Goal: Task Accomplishment & Management: Manage account settings

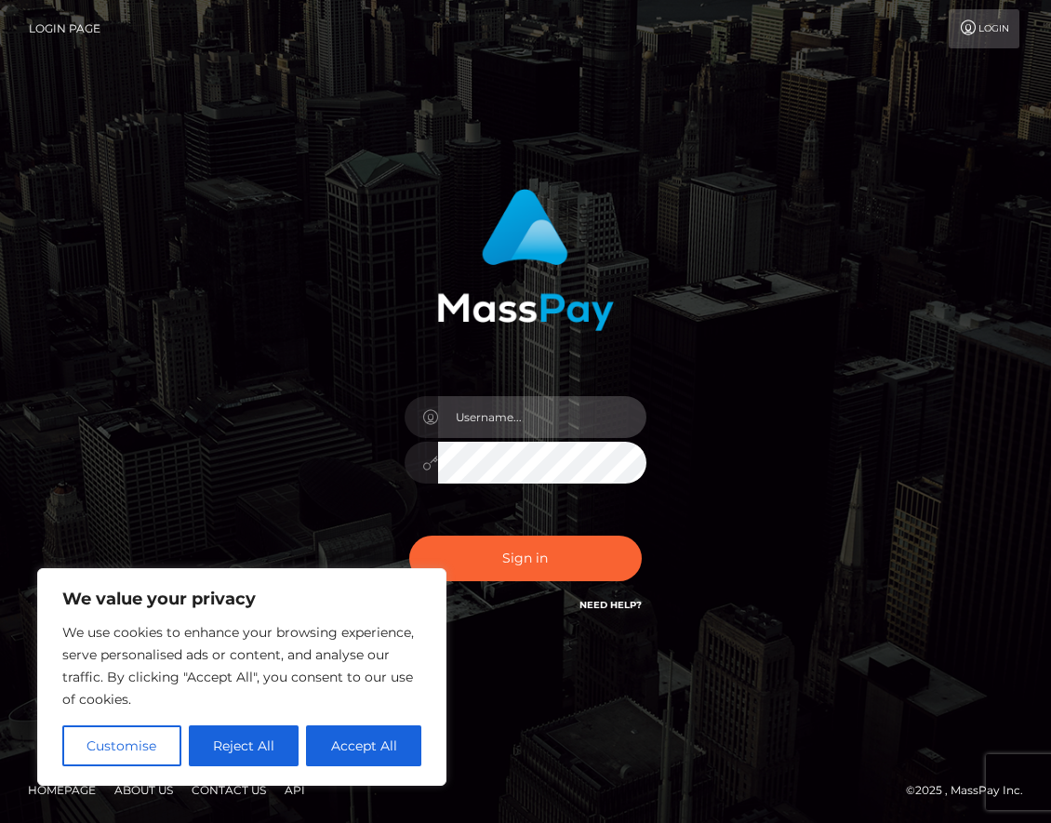
click at [528, 433] on input "text" at bounding box center [542, 417] width 208 height 42
type input "tarini.lukina@gmail.com"
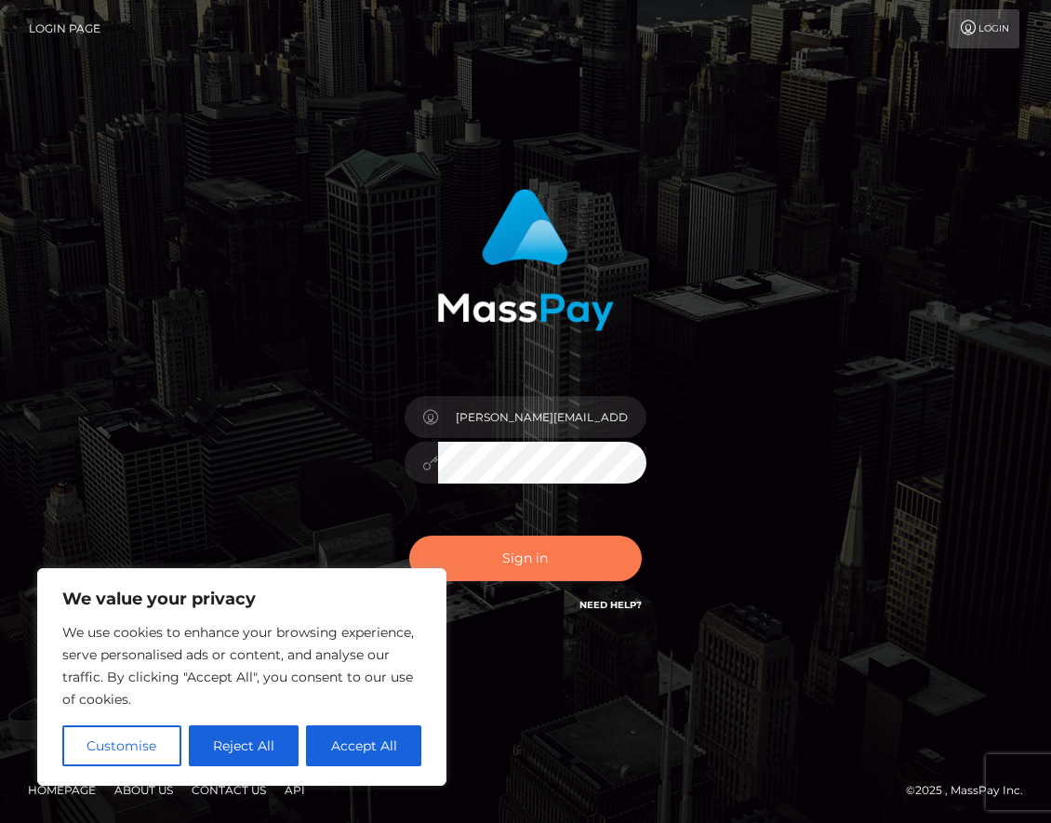
click at [532, 556] on button "Sign in" at bounding box center [525, 559] width 233 height 46
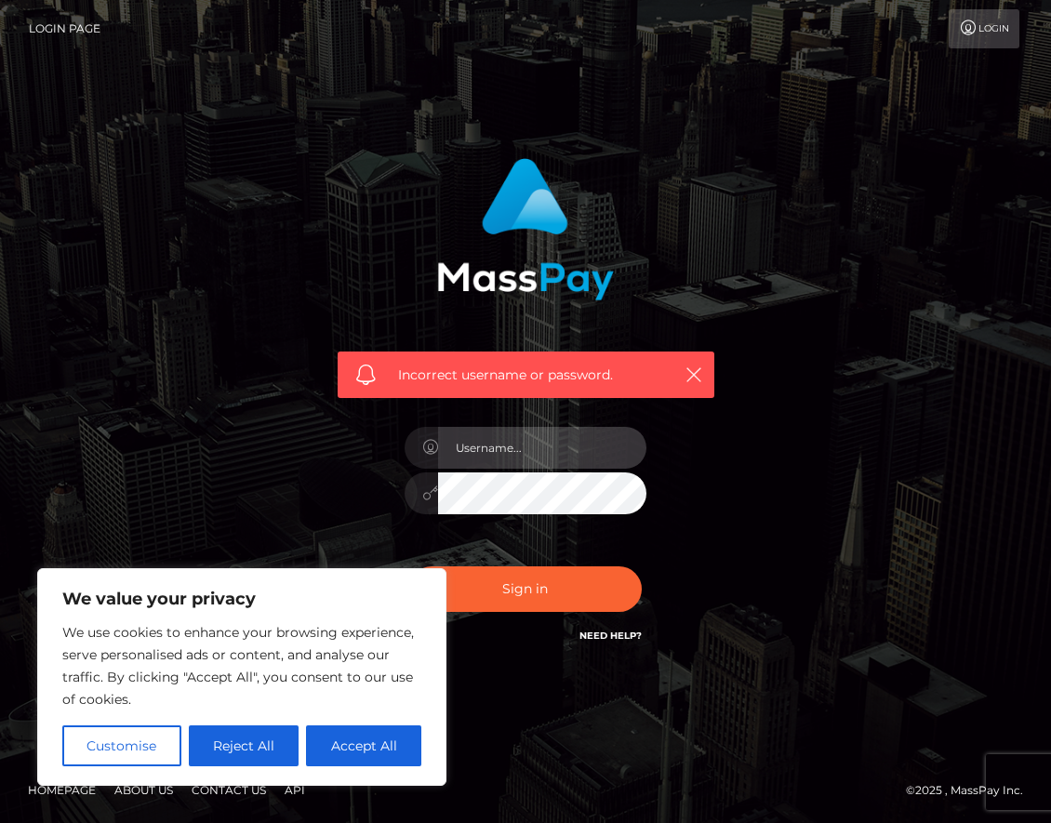
click at [540, 452] on input "text" at bounding box center [542, 448] width 208 height 42
type input "Tarini.lukina@gmail.com"
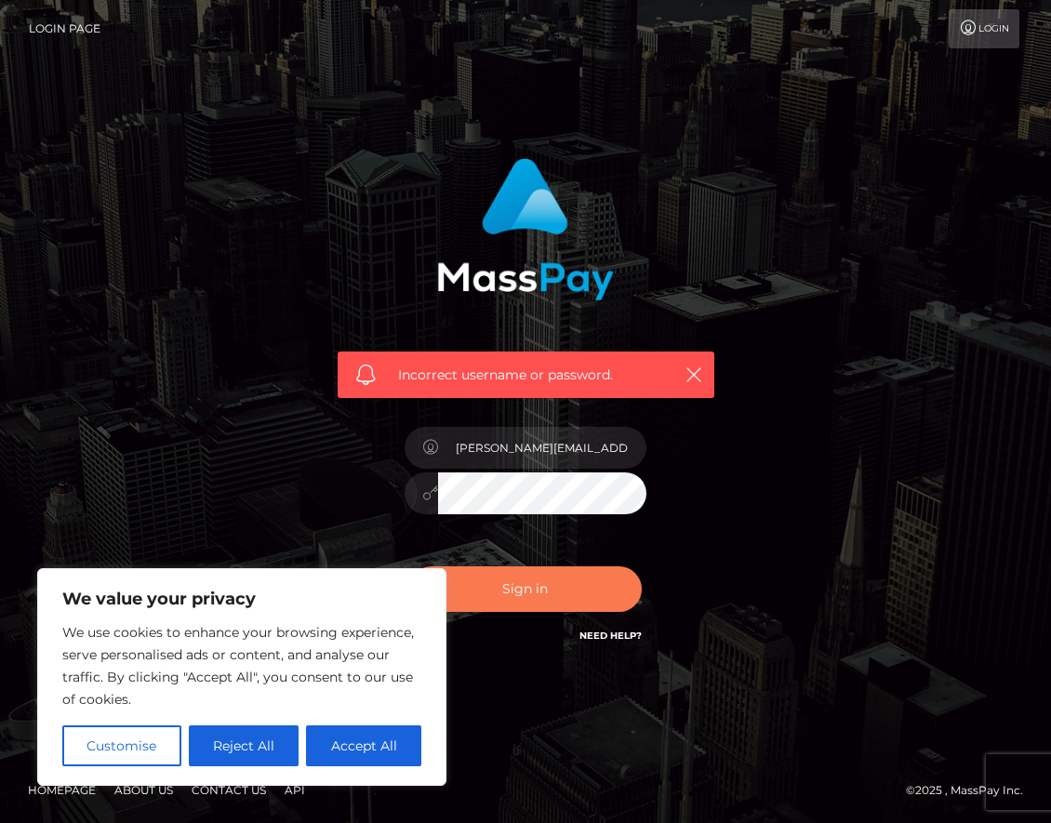
click at [522, 615] on div "Sign in Need Help?" at bounding box center [526, 596] width 270 height 83
click at [522, 605] on button "Sign in" at bounding box center [525, 590] width 233 height 46
